Goal: Task Accomplishment & Management: Complete application form

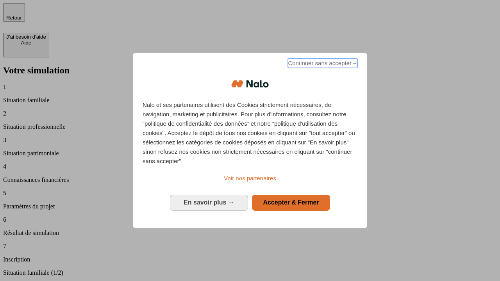
click at [322, 64] on span "Continuer sans accepter →" at bounding box center [322, 63] width 69 height 9
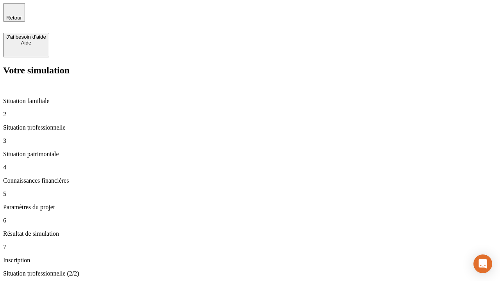
type input "30 000"
type input "0"
type input "1 000"
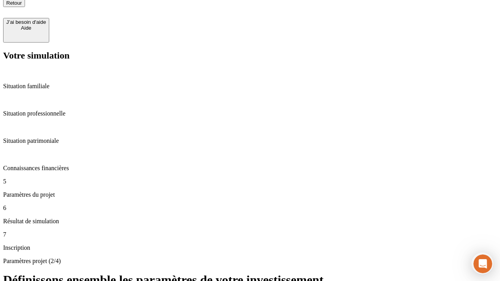
type input "40"
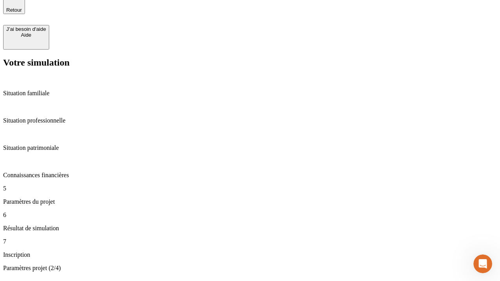
type input "200 000"
type input "640"
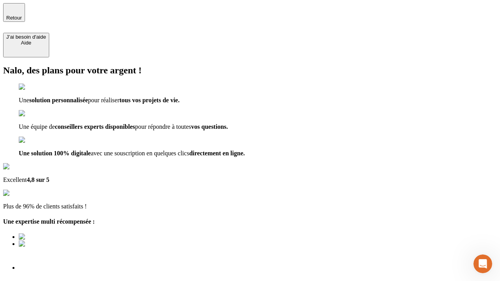
type input "[EMAIL_ADDRESS][DOMAIN_NAME]"
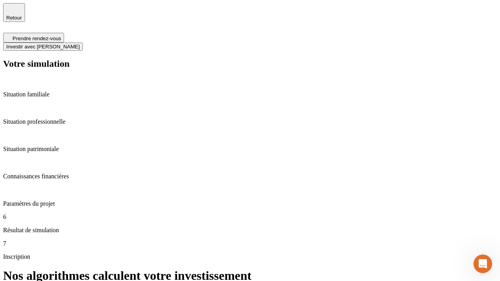
click at [80, 44] on span "Investir avec [PERSON_NAME]" at bounding box center [42, 47] width 73 height 6
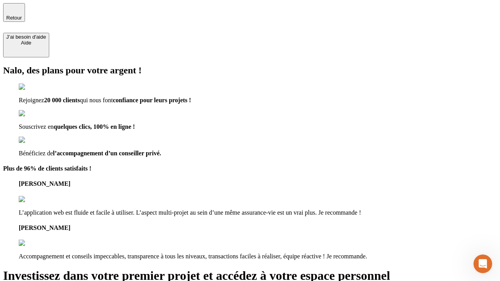
type input "abc"
